Goal: Transaction & Acquisition: Subscribe to service/newsletter

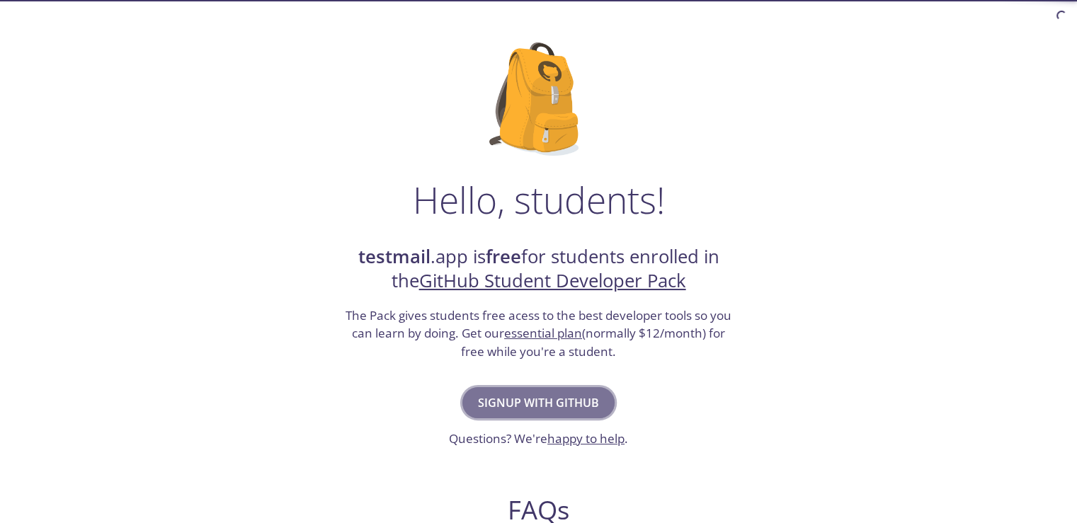
click at [551, 398] on span "Signup with GitHub" at bounding box center [538, 403] width 121 height 20
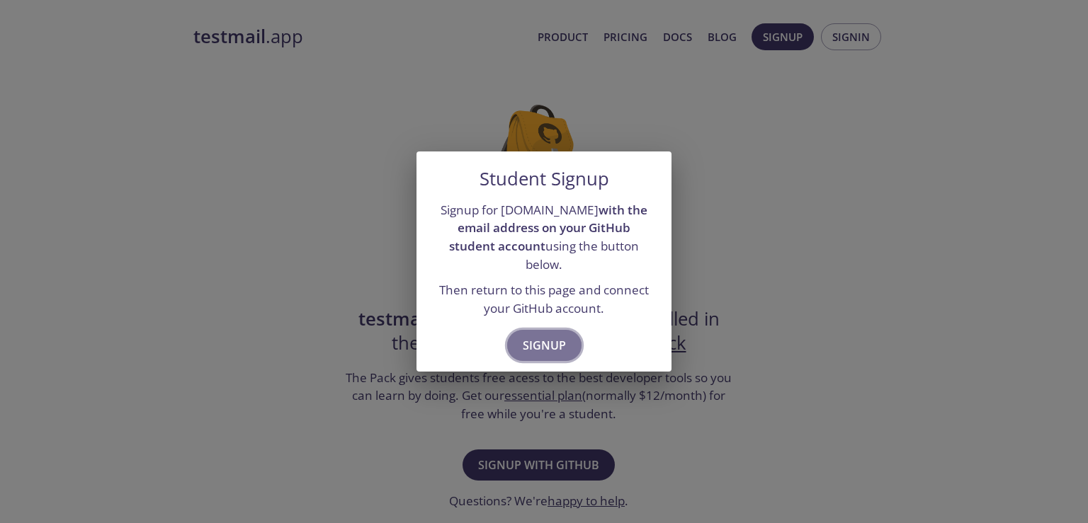
click at [542, 339] on span "Signup" at bounding box center [544, 346] width 43 height 20
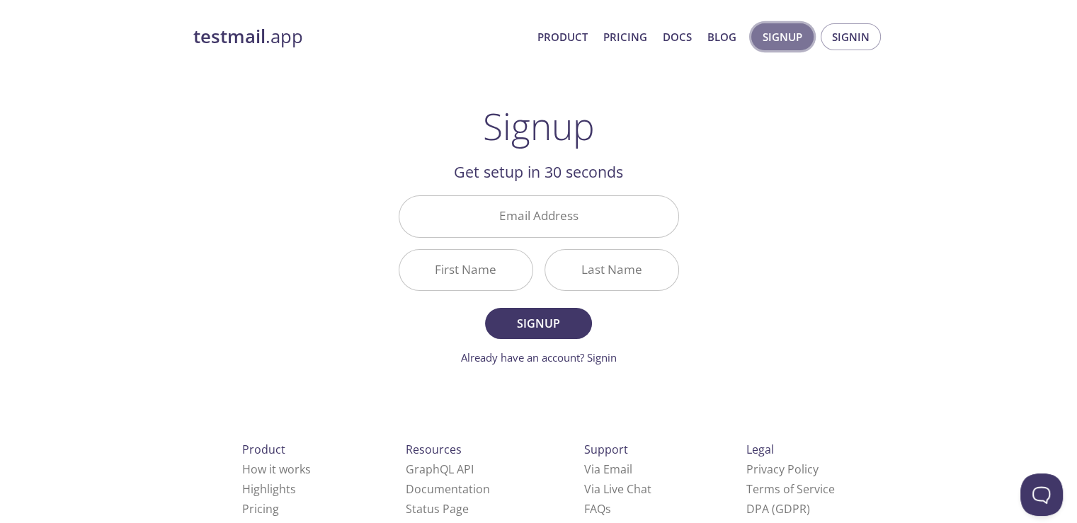
click at [779, 35] on span "Signup" at bounding box center [783, 37] width 40 height 18
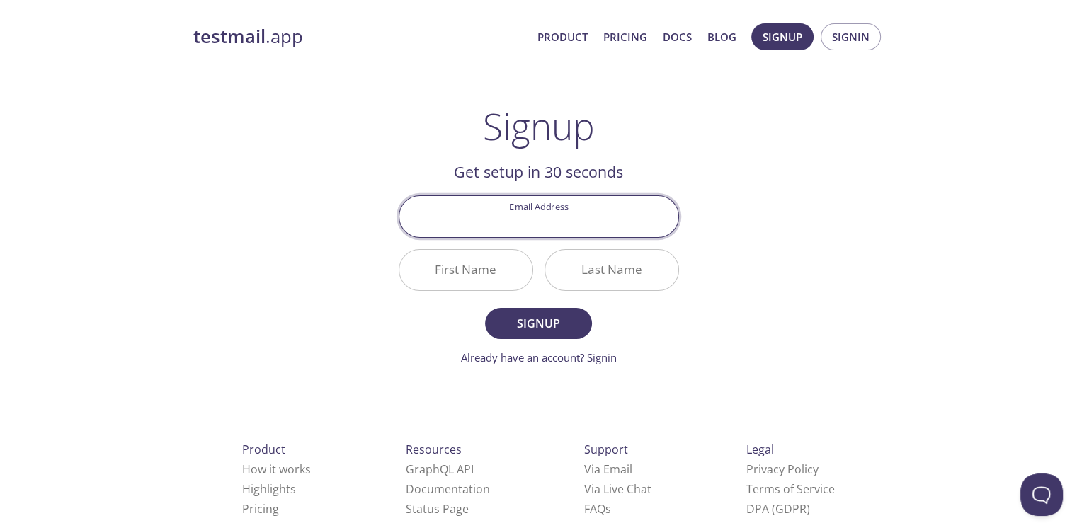
click at [470, 205] on input "Email Address" at bounding box center [538, 216] width 279 height 40
type input "[EMAIL_ADDRESS][DOMAIN_NAME]"
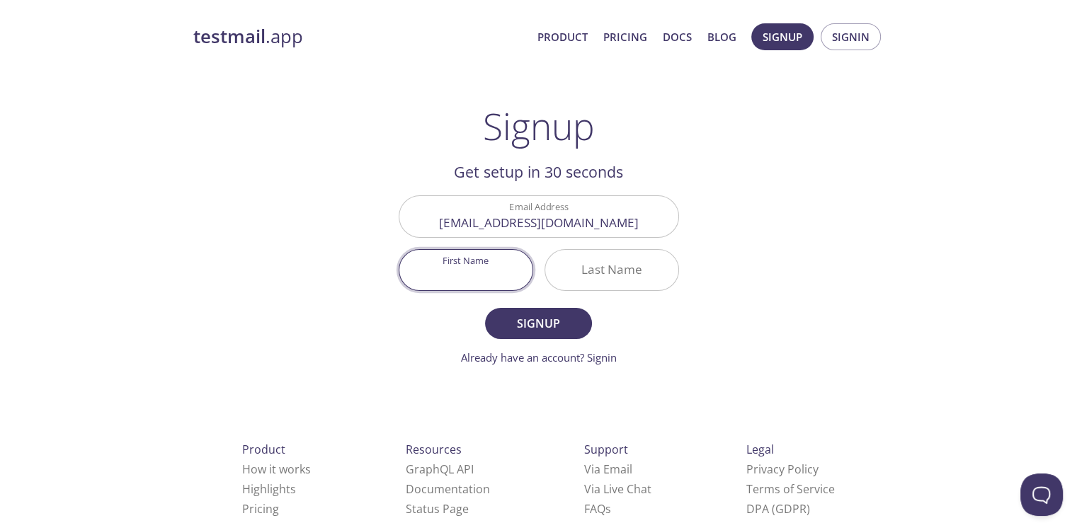
click at [443, 271] on input "First Name" at bounding box center [465, 270] width 133 height 40
type input "[PERSON_NAME]"
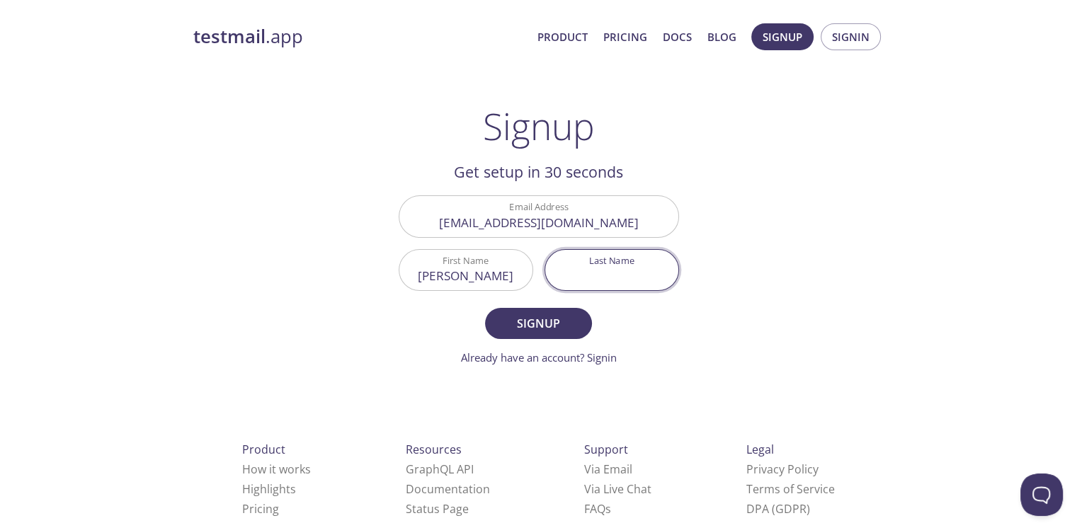
click at [596, 276] on input "Last Name" at bounding box center [611, 270] width 133 height 40
type input "Gautam"
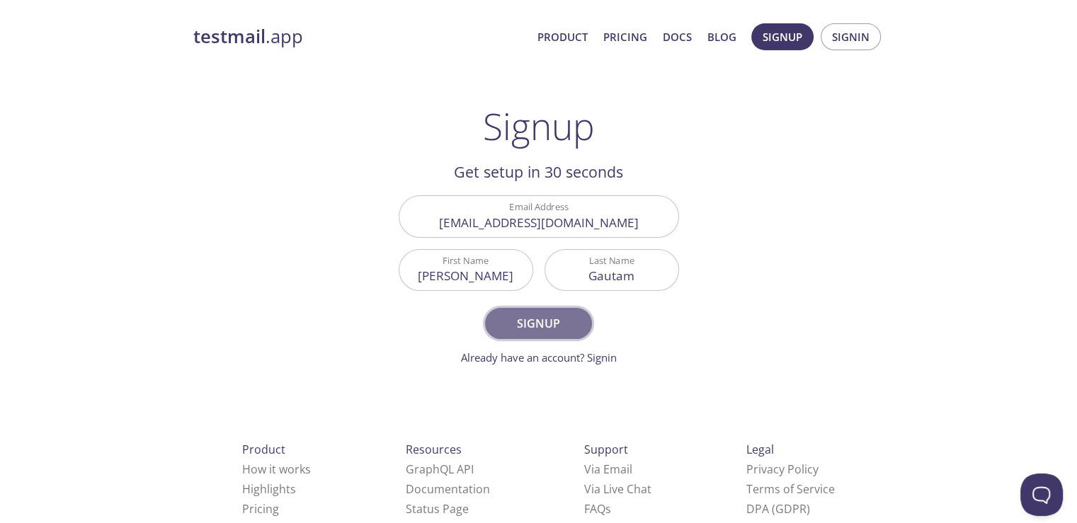
click at [545, 322] on span "Signup" at bounding box center [538, 324] width 75 height 20
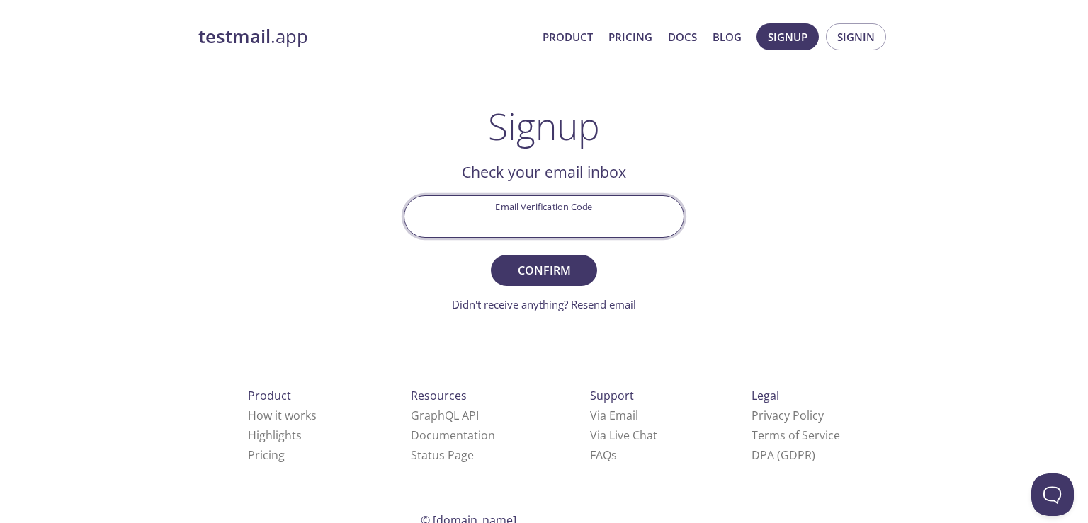
click at [535, 213] on input "Email Verification Code" at bounding box center [543, 216] width 279 height 40
paste input "PL8HS4B"
type input "PL8HS4B"
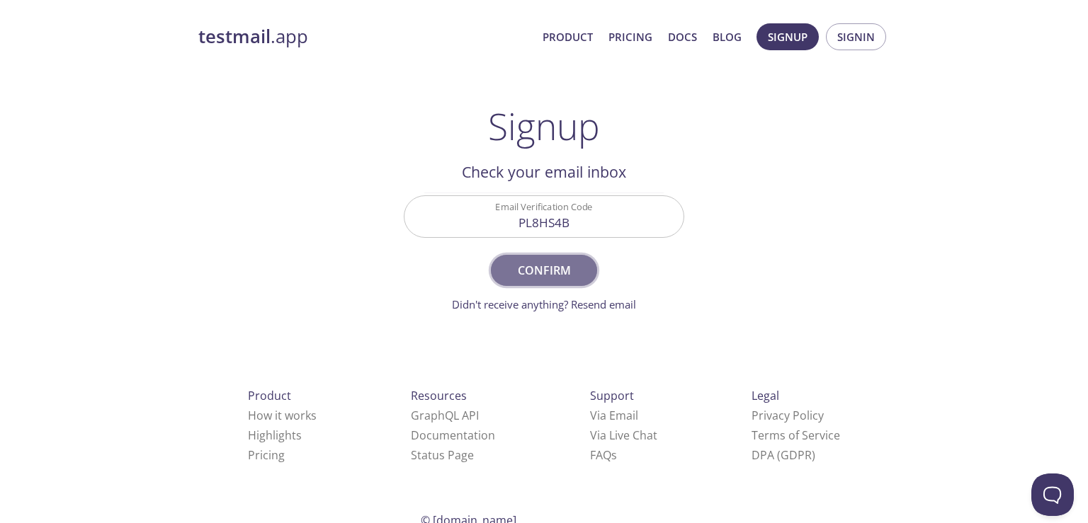
click at [549, 275] on span "Confirm" at bounding box center [543, 271] width 75 height 20
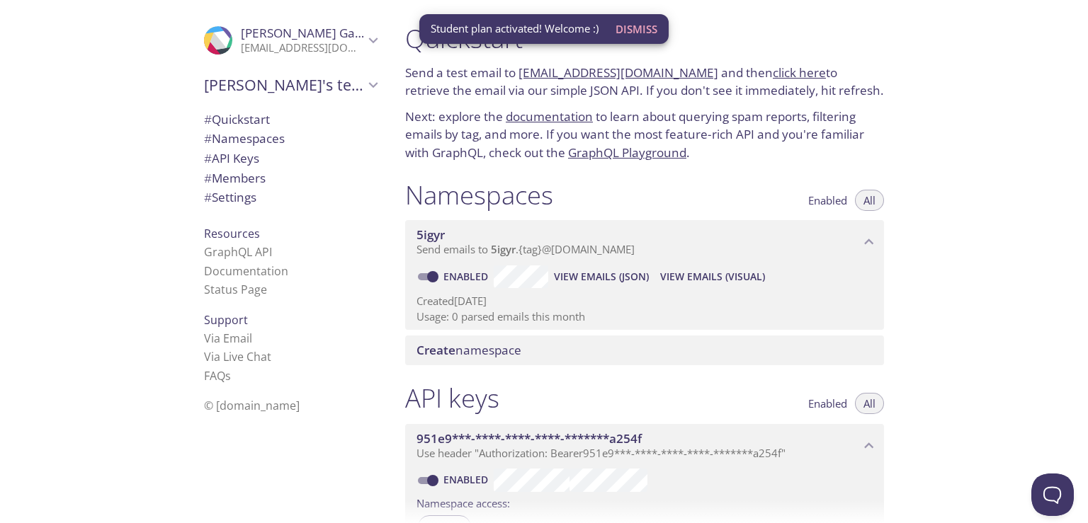
click at [978, 142] on div "Quickstart Send a test email to 5igyr.test@inbox.testmail.app and then click he…" at bounding box center [741, 261] width 694 height 523
